Goal: Task Accomplishment & Management: Use online tool/utility

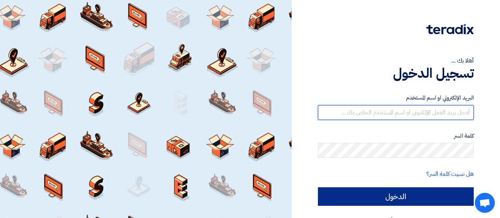
type input "[DOMAIN_NAME][EMAIL_ADDRESS][DOMAIN_NAME]"
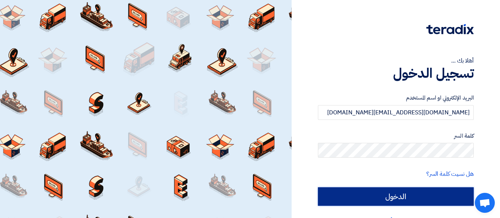
click at [368, 195] on input "الدخول" at bounding box center [396, 196] width 156 height 19
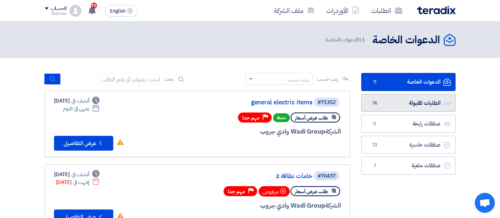
click at [411, 97] on link "الطلبات المقبولة الطلبات المقبولة 74" at bounding box center [409, 103] width 94 height 18
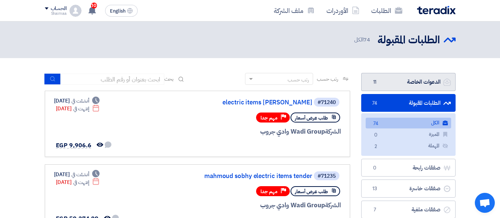
click at [417, 74] on link "الدعوات الخاصة الدعوات الخاصة 11" at bounding box center [409, 82] width 94 height 18
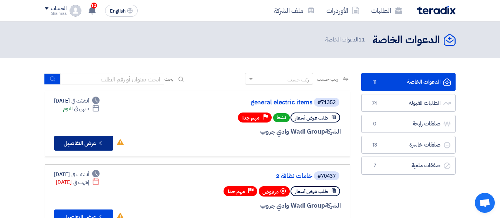
click at [91, 147] on button "Check details عرض التفاصيل" at bounding box center [83, 143] width 59 height 15
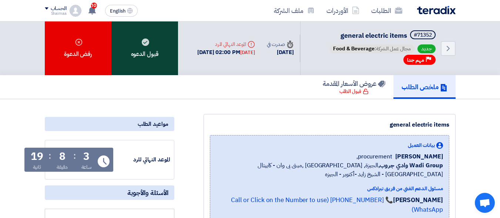
click at [167, 55] on div "قبول الدعوه" at bounding box center [145, 48] width 67 height 54
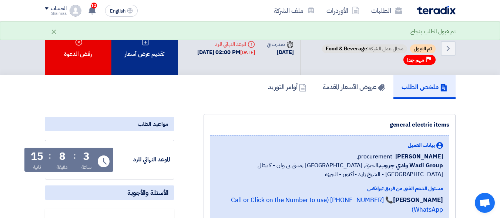
click at [136, 56] on div "تقديم عرض أسعار" at bounding box center [145, 48] width 67 height 54
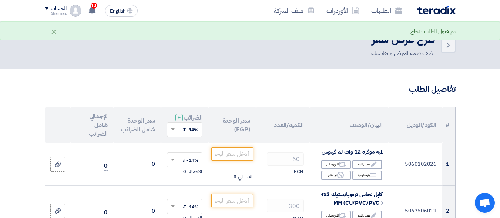
scroll to position [74, 0]
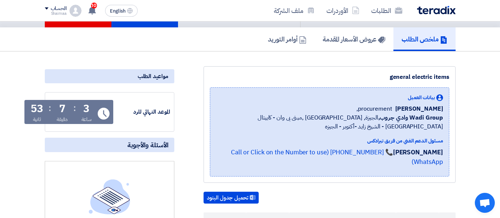
scroll to position [37, 0]
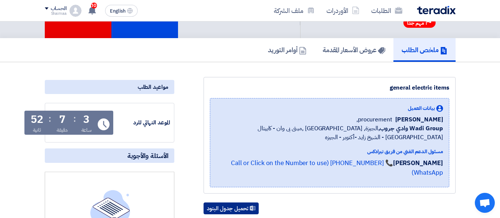
click at [237, 203] on button "تحميل جدول البنود" at bounding box center [231, 209] width 55 height 12
